Goal: Information Seeking & Learning: Stay updated

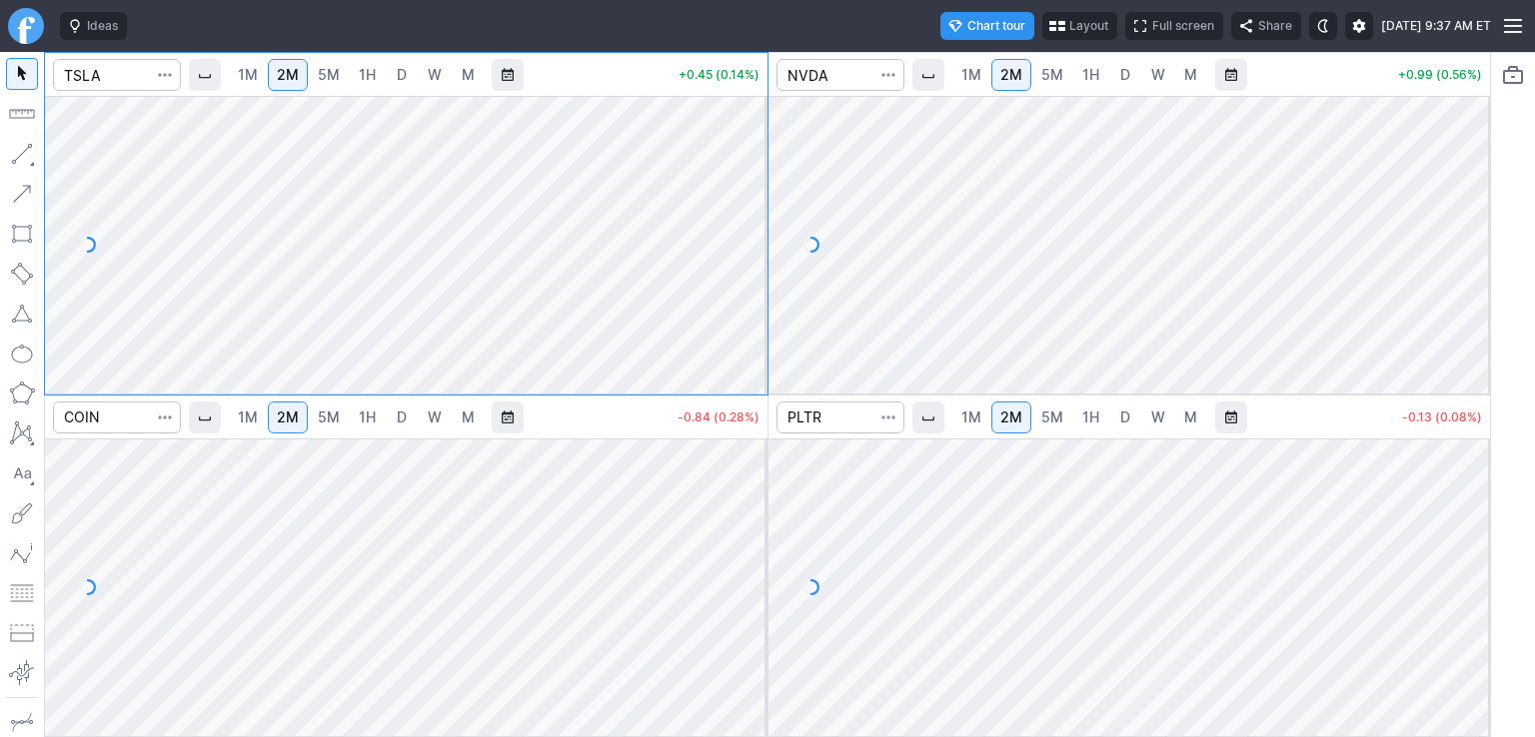
drag, startPoint x: 753, startPoint y: 142, endPoint x: 727, endPoint y: 262, distance: 122.7
click at [735, 281] on div at bounding box center [746, 240] width 42 height 248
drag, startPoint x: 745, startPoint y: 479, endPoint x: 737, endPoint y: 608, distance: 130.1
click at [737, 608] on div at bounding box center [746, 583] width 42 height 248
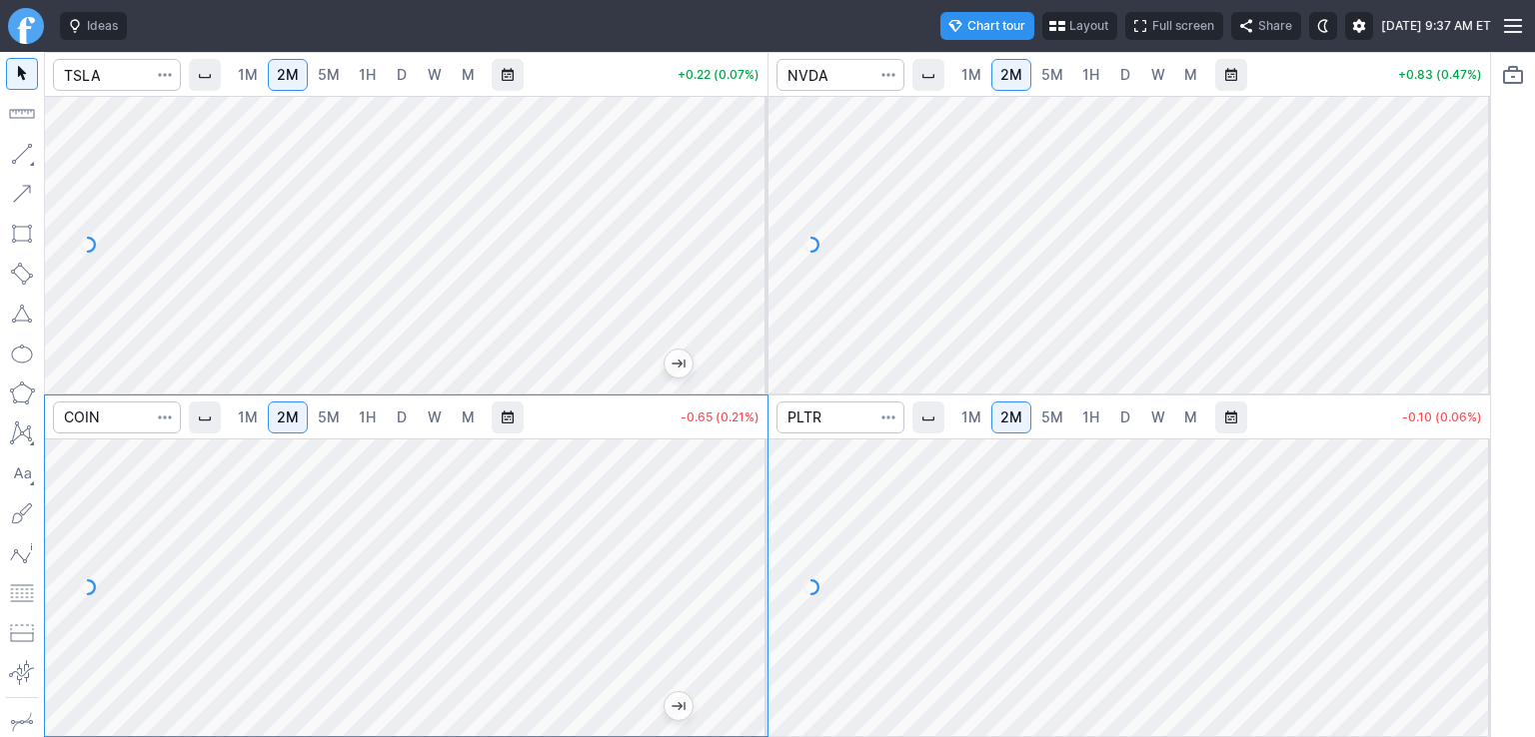
drag, startPoint x: 1473, startPoint y: 473, endPoint x: 1467, endPoint y: 529, distance: 56.3
click at [1467, 529] on div at bounding box center [1469, 583] width 42 height 248
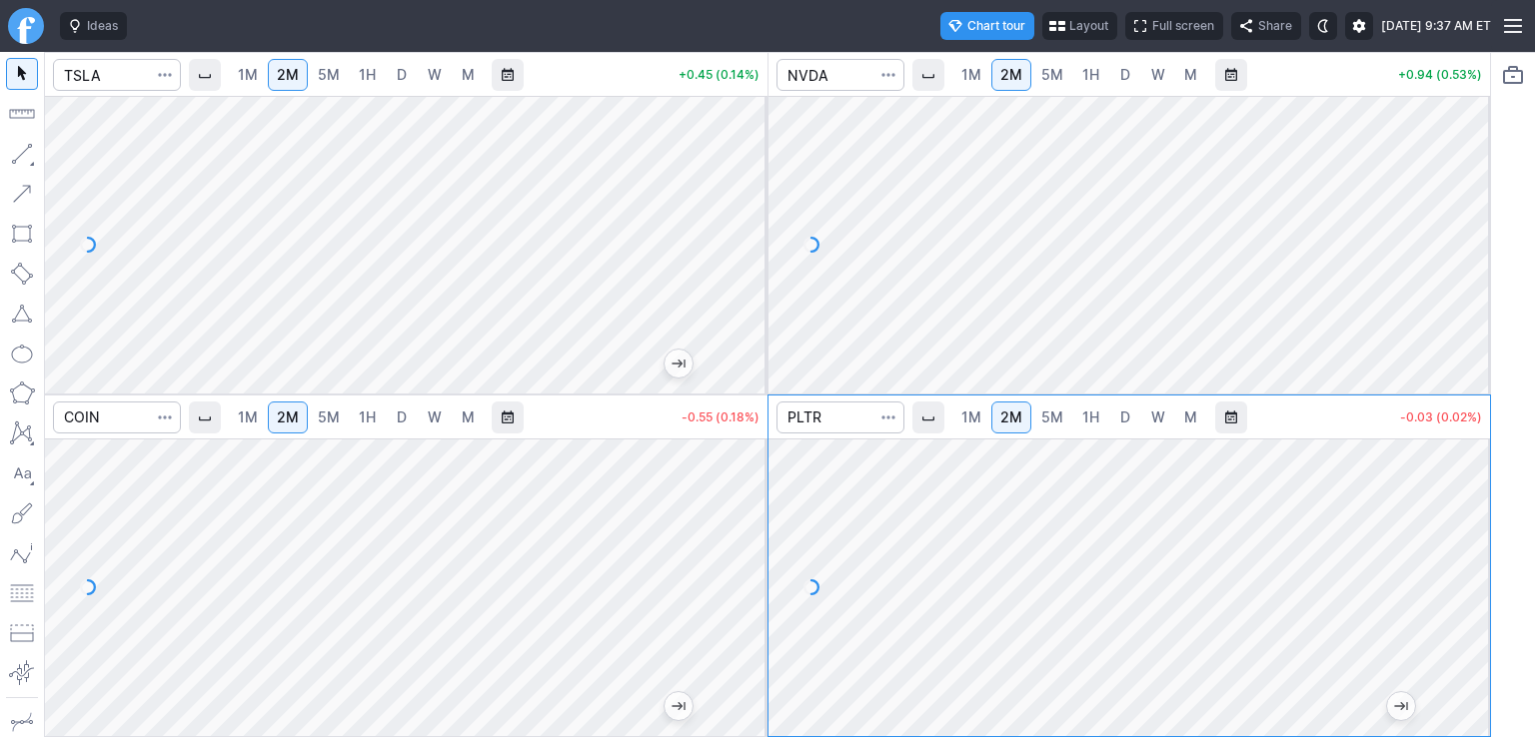
drag, startPoint x: 1467, startPoint y: 149, endPoint x: 1454, endPoint y: 240, distance: 91.8
click at [1462, 253] on div at bounding box center [1469, 240] width 42 height 248
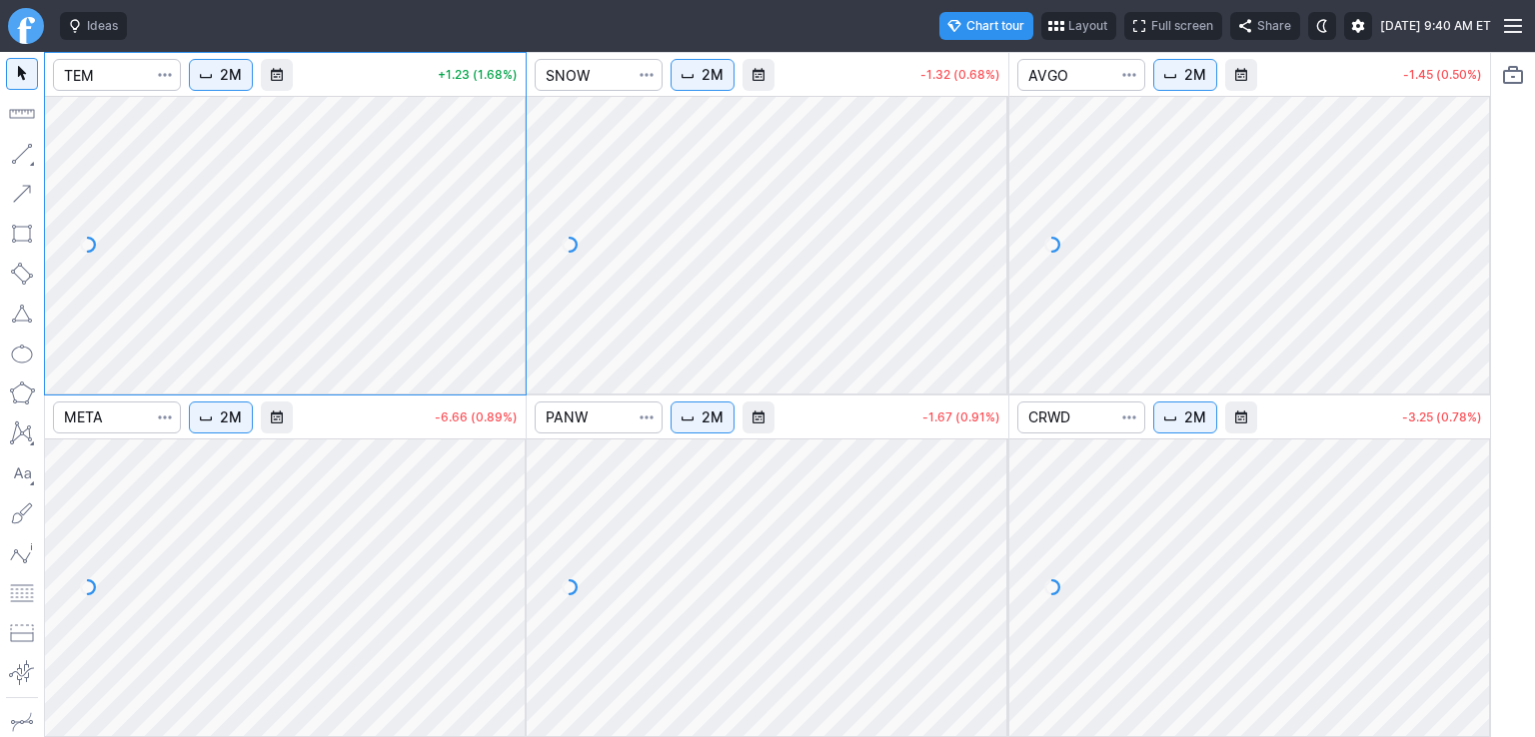
drag, startPoint x: 514, startPoint y: 133, endPoint x: 519, endPoint y: 276, distance: 143.0
click at [519, 276] on div at bounding box center [505, 240] width 42 height 248
click at [517, 229] on div at bounding box center [505, 240] width 42 height 248
drag, startPoint x: 506, startPoint y: 529, endPoint x: 509, endPoint y: 560, distance: 31.1
click at [509, 560] on div at bounding box center [505, 583] width 42 height 248
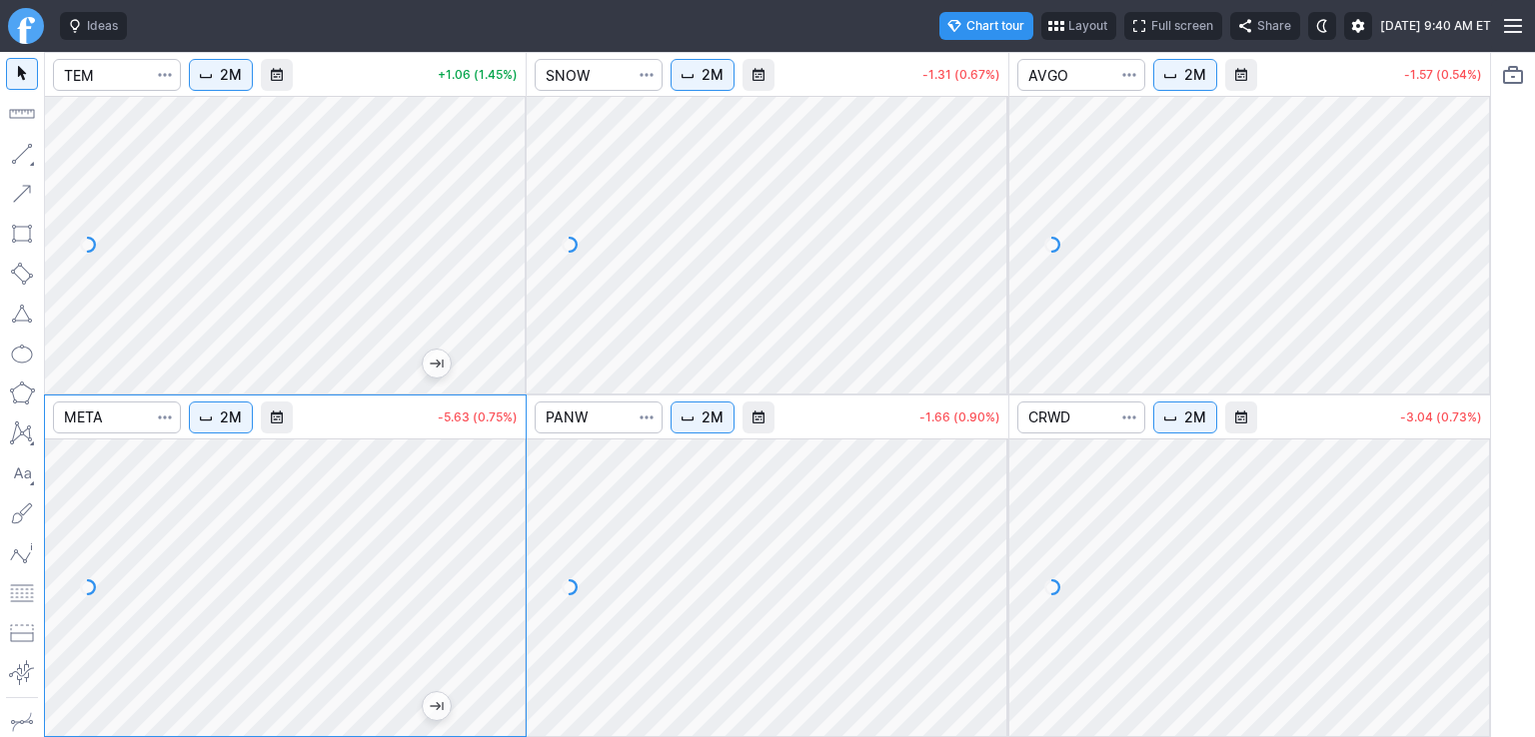
drag, startPoint x: 987, startPoint y: 145, endPoint x: 984, endPoint y: 294, distance: 148.9
click at [984, 294] on div at bounding box center [987, 240] width 42 height 248
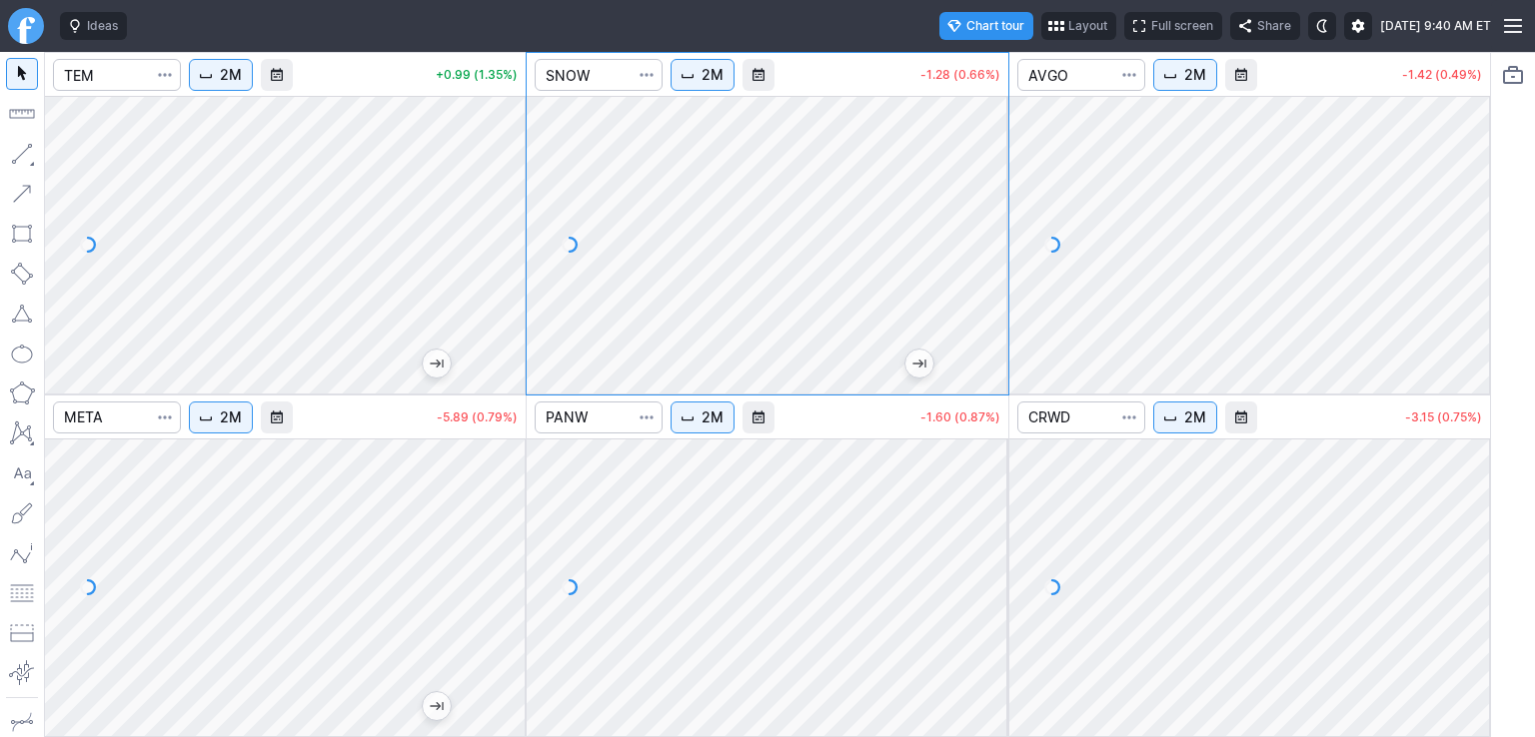
drag, startPoint x: 983, startPoint y: 490, endPoint x: 993, endPoint y: 561, distance: 72.6
click at [993, 560] on div at bounding box center [987, 583] width 42 height 248
drag, startPoint x: 1471, startPoint y: 172, endPoint x: 1466, endPoint y: 257, distance: 85.1
click at [1466, 257] on div at bounding box center [1469, 240] width 42 height 248
drag, startPoint x: 1476, startPoint y: 489, endPoint x: 1475, endPoint y: 576, distance: 87.9
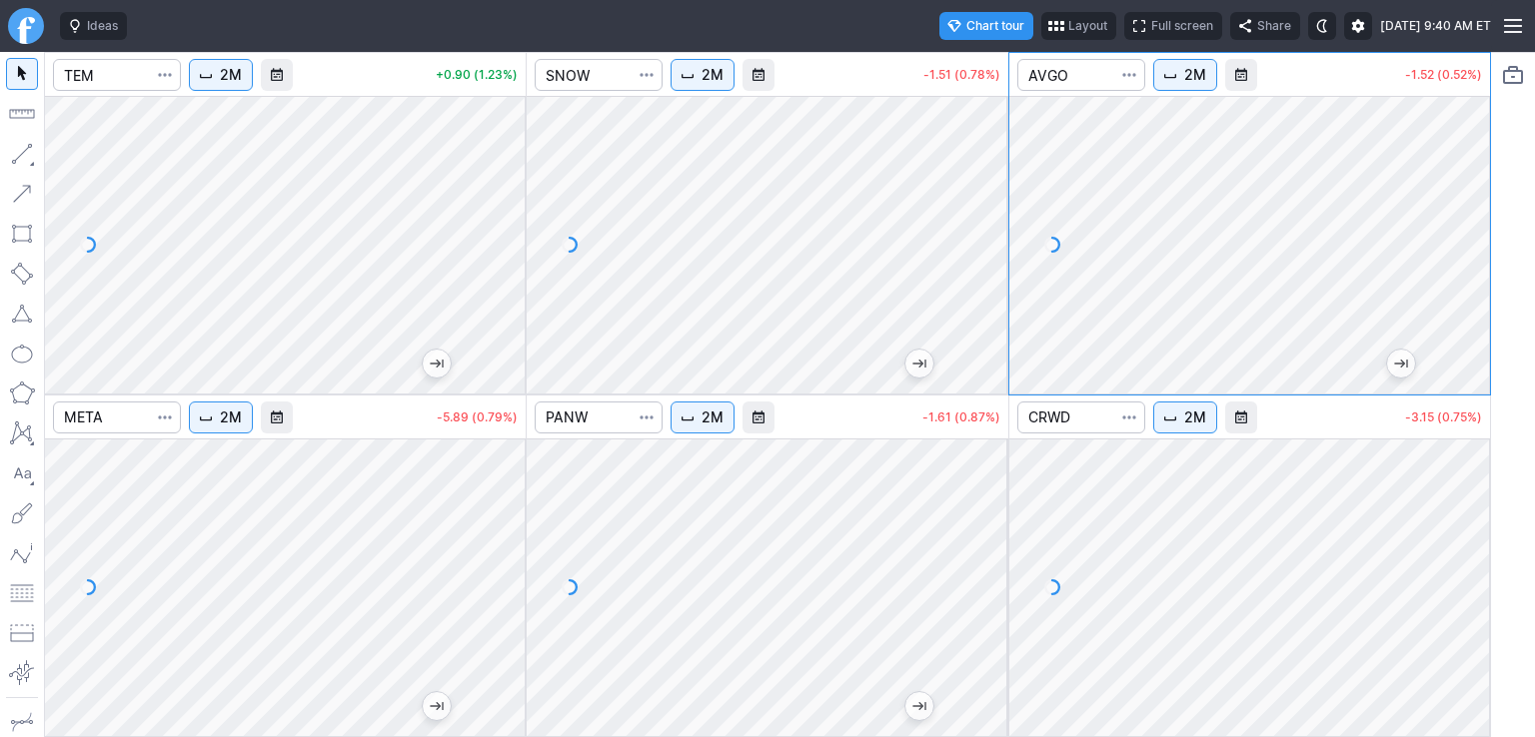
click at [1478, 571] on div at bounding box center [1469, 583] width 42 height 248
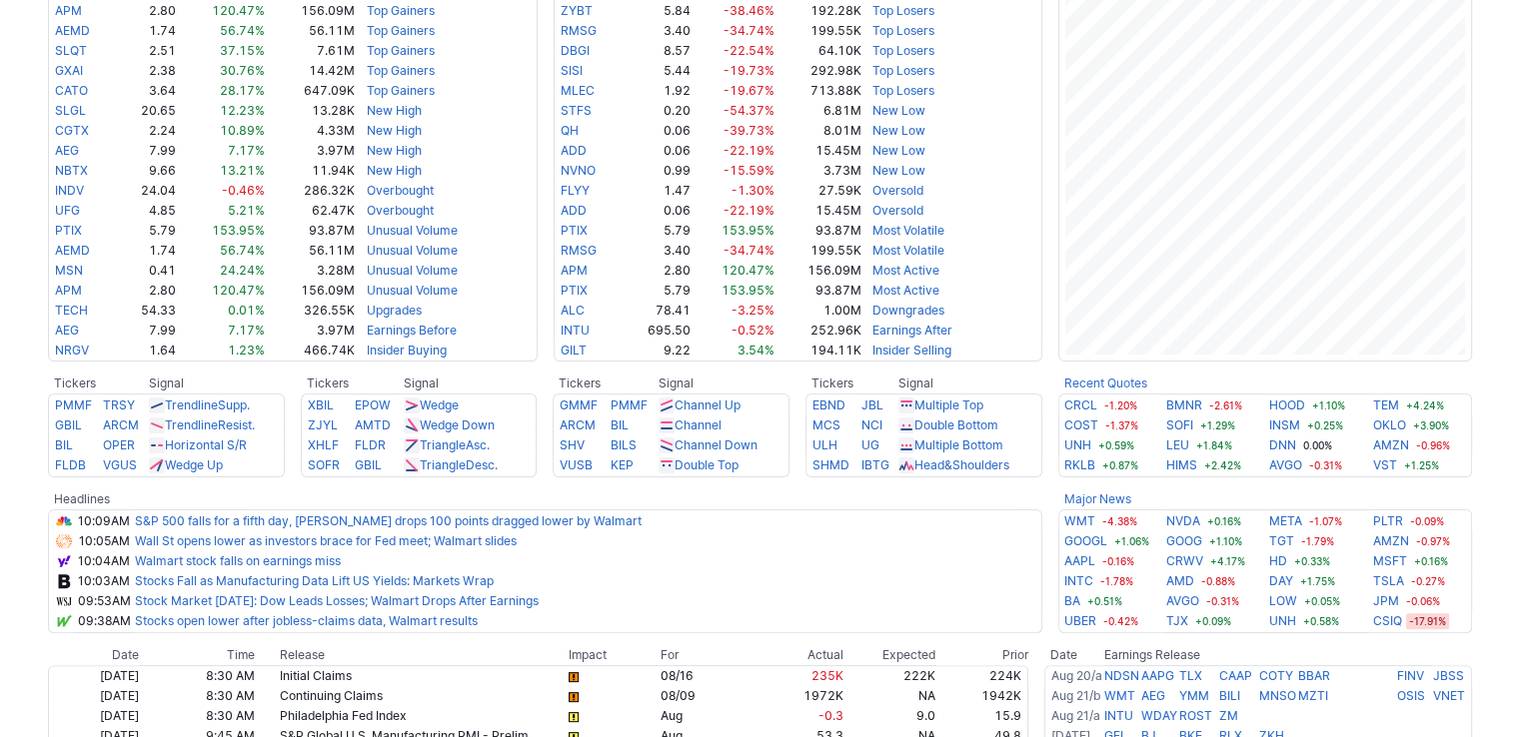
scroll to position [500, 0]
